Goal: Task Accomplishment & Management: Complete application form

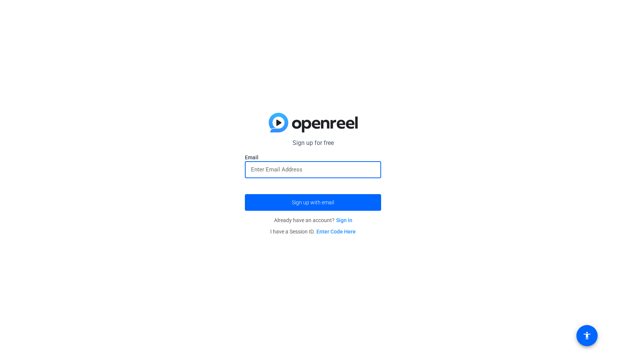
click at [296, 170] on input "email" at bounding box center [313, 169] width 124 height 9
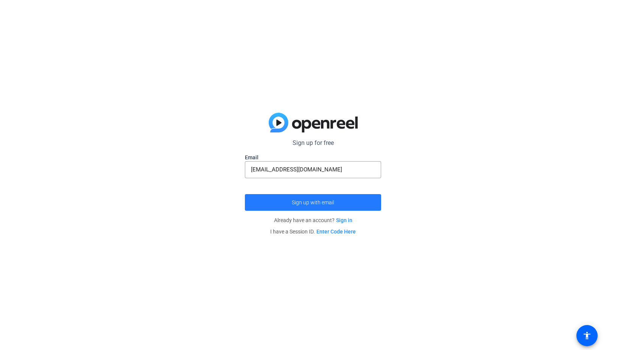
click at [289, 206] on span "submit" at bounding box center [313, 202] width 136 height 18
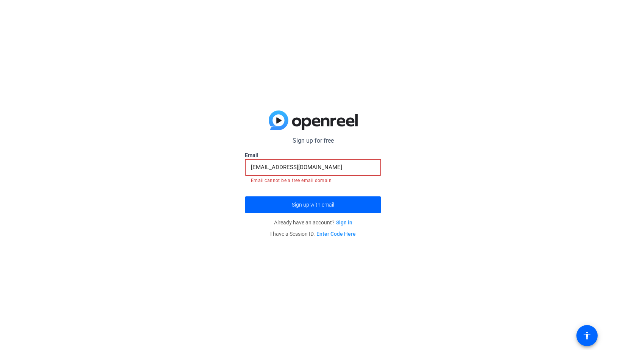
click at [292, 168] on input "[EMAIL_ADDRESS][DOMAIN_NAME]" at bounding box center [313, 167] width 124 height 9
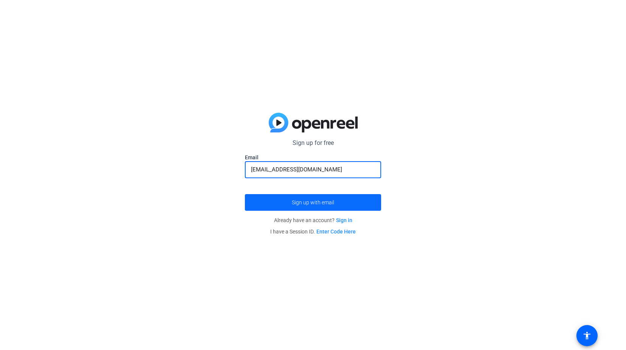
type input "[EMAIL_ADDRESS][DOMAIN_NAME]"
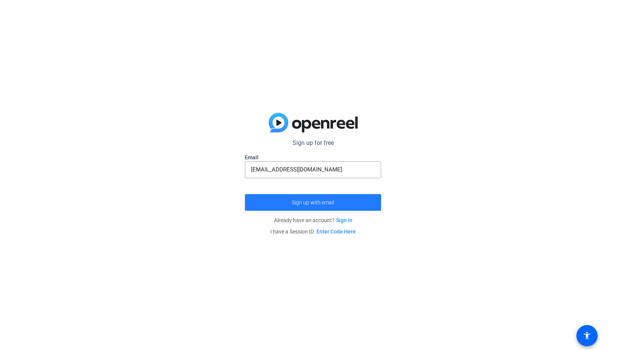
click at [312, 205] on span "submit" at bounding box center [313, 202] width 136 height 18
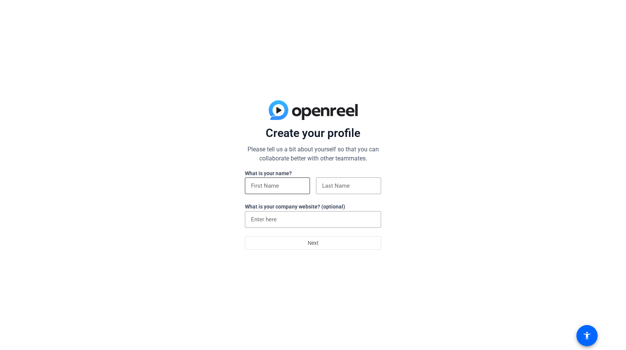
click at [259, 193] on div at bounding box center [277, 185] width 53 height 17
type input "A"
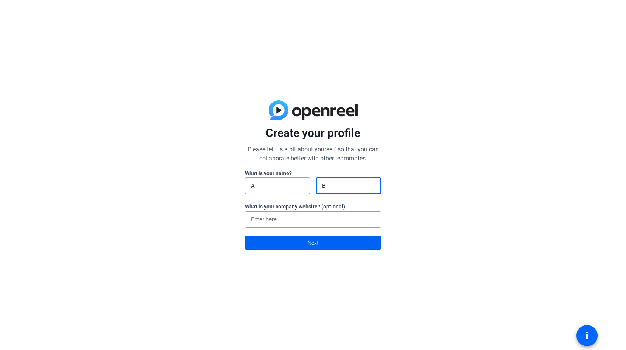
type input "B"
click at [266, 239] on span at bounding box center [312, 243] width 135 height 18
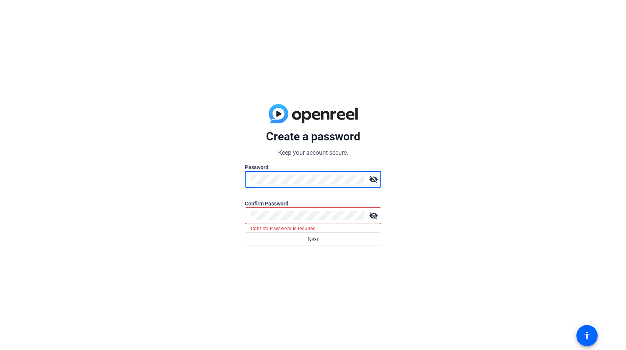
click at [375, 179] on mat-icon "visibility_off" at bounding box center [373, 179] width 15 height 15
click at [300, 209] on div at bounding box center [307, 215] width 113 height 17
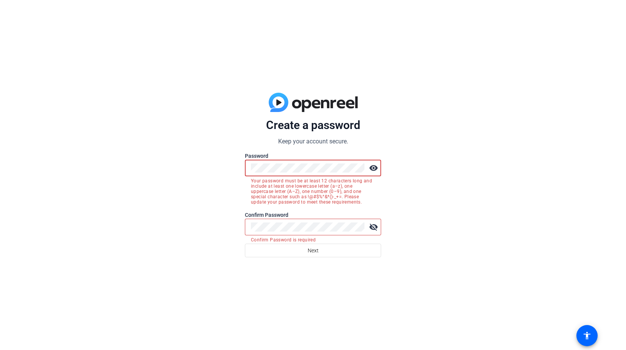
click at [294, 182] on mat-error "Your password must be at least 12 characters long and include at least one lowe…" at bounding box center [313, 190] width 124 height 28
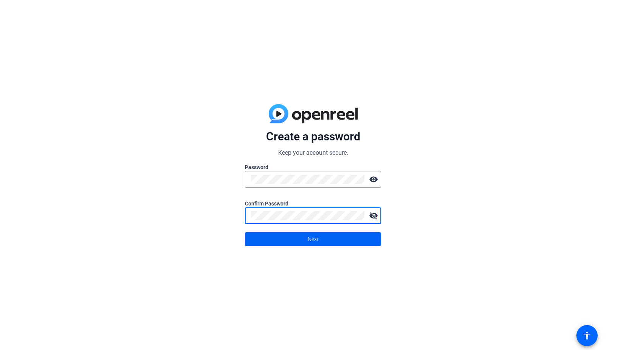
click at [323, 238] on span at bounding box center [312, 239] width 135 height 18
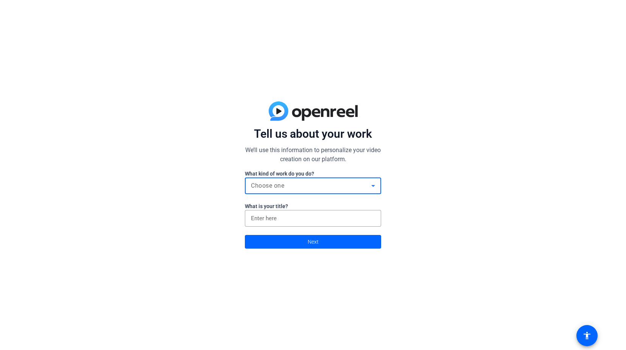
click at [338, 188] on div "Choose one" at bounding box center [311, 185] width 120 height 9
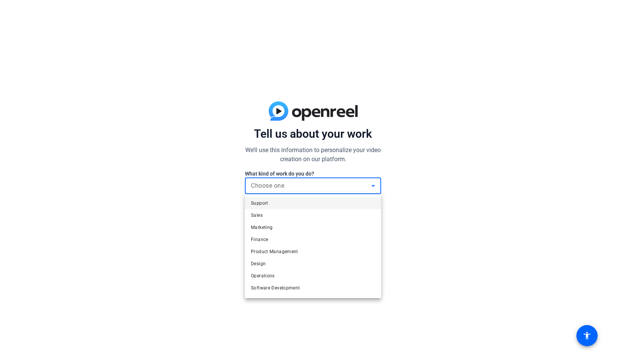
click at [326, 224] on mat-option "Marketing" at bounding box center [313, 227] width 136 height 12
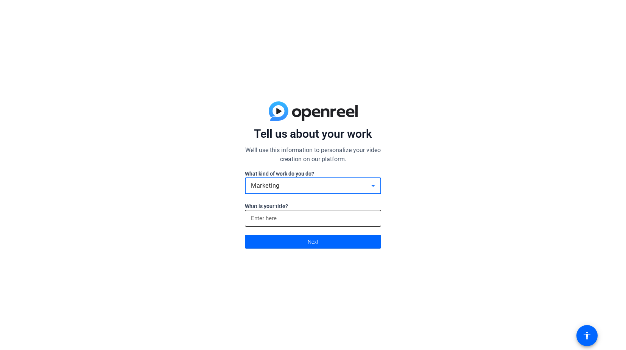
click at [333, 217] on input at bounding box center [313, 218] width 124 height 9
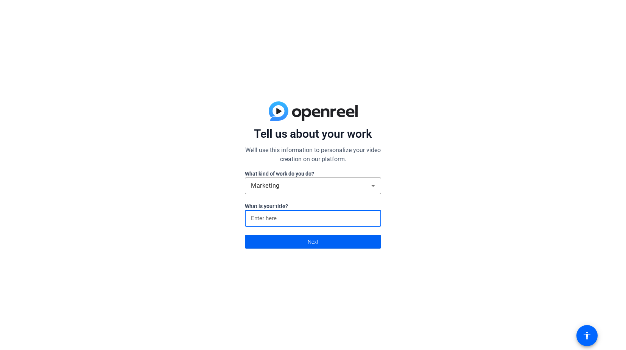
click at [343, 241] on span at bounding box center [312, 242] width 135 height 18
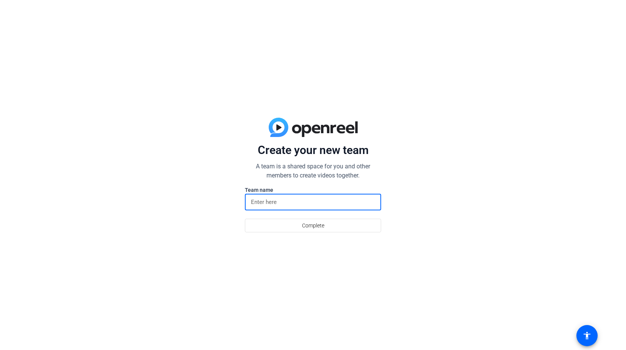
click at [296, 202] on input at bounding box center [313, 201] width 124 height 9
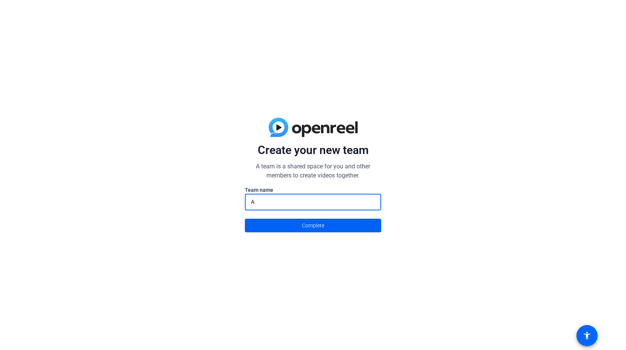
type input "A"
click at [315, 226] on span "Complete" at bounding box center [313, 225] width 22 height 14
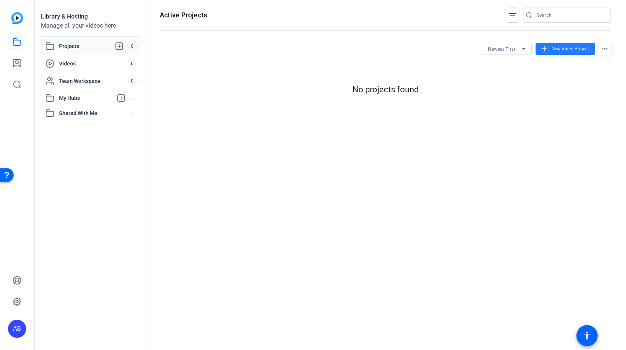
click at [582, 48] on span "New Video Project" at bounding box center [569, 48] width 37 height 7
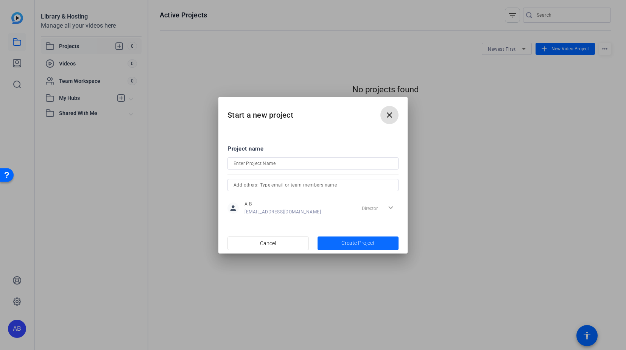
click at [353, 244] on span "Create Project" at bounding box center [357, 243] width 33 height 8
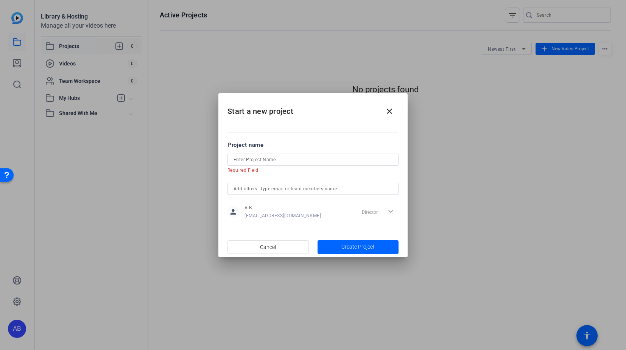
drag, startPoint x: 269, startPoint y: 159, endPoint x: 288, endPoint y: 173, distance: 23.5
click at [269, 159] on input at bounding box center [312, 159] width 159 height 9
click at [326, 156] on input at bounding box center [312, 159] width 159 height 9
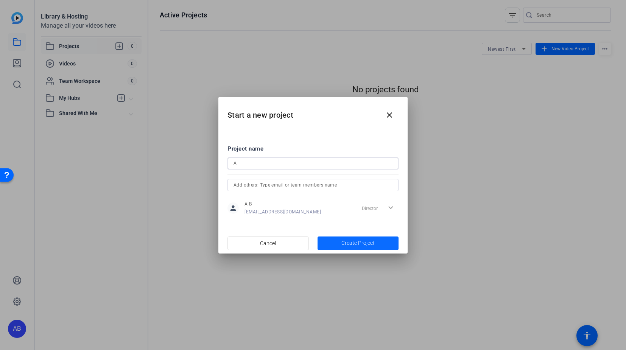
type input "A"
click at [382, 239] on span "button" at bounding box center [357, 243] width 81 height 18
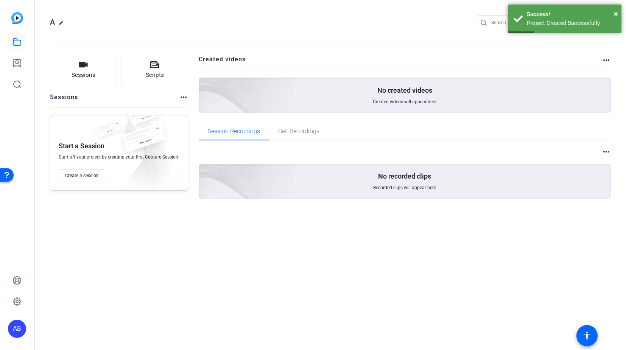
click at [402, 89] on p "No created videos" at bounding box center [404, 90] width 55 height 9
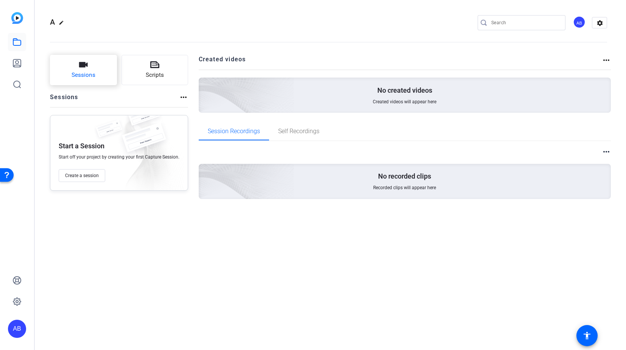
click at [77, 68] on button "Sessions" at bounding box center [83, 70] width 67 height 30
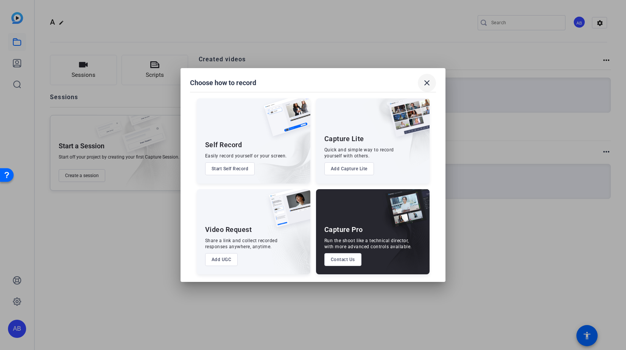
click at [432, 82] on span at bounding box center [427, 83] width 18 height 18
